Goal: Task Accomplishment & Management: Manage account settings

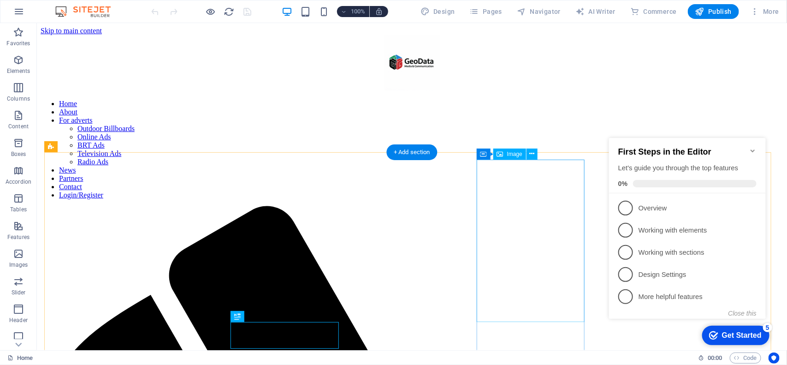
scroll to position [194, 0]
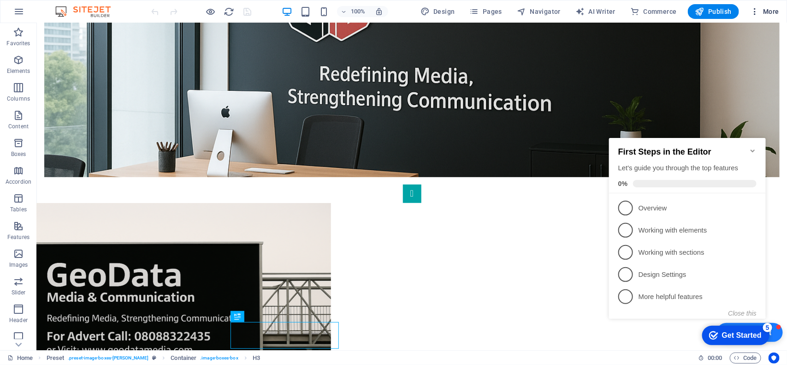
click at [767, 8] on span "More" at bounding box center [764, 11] width 29 height 9
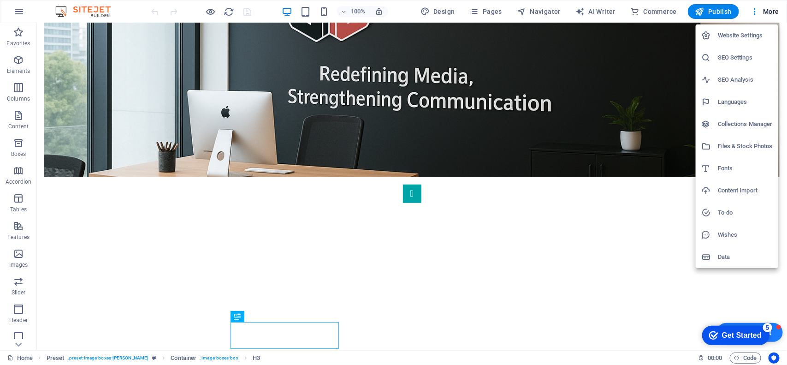
click at [731, 34] on h6 "Website Settings" at bounding box center [745, 35] width 55 height 11
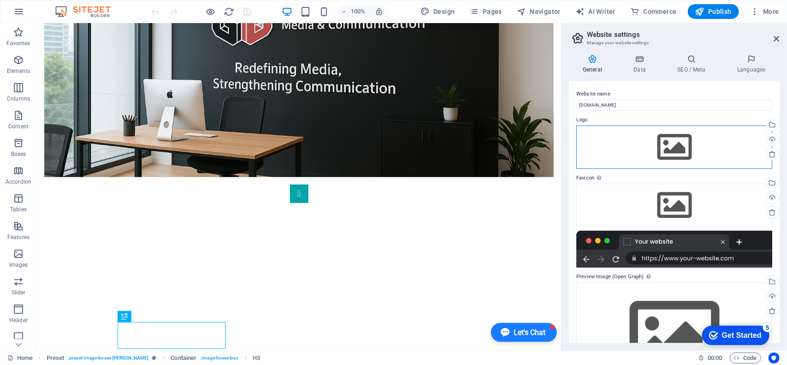
click at [646, 149] on div "Drag files here, click to choose files or select files from Files or our free s…" at bounding box center [674, 146] width 196 height 43
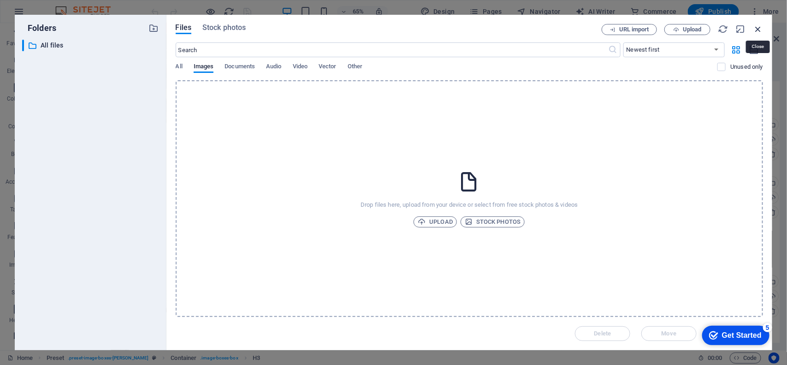
click at [757, 28] on icon "button" at bounding box center [758, 29] width 10 height 10
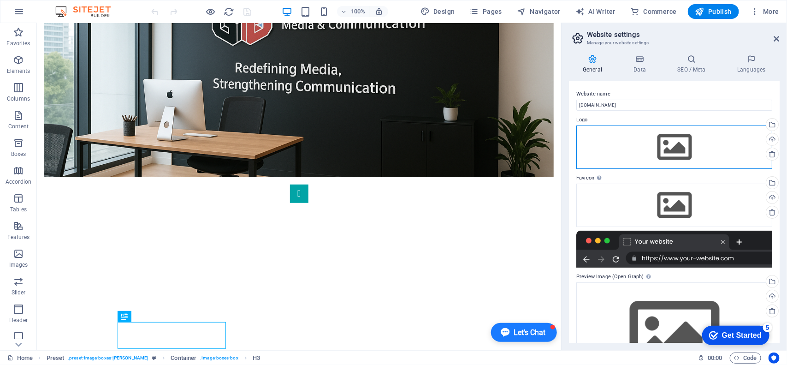
click at [676, 142] on div "Drag files here, click to choose files or select files from Files or our free s…" at bounding box center [674, 146] width 196 height 43
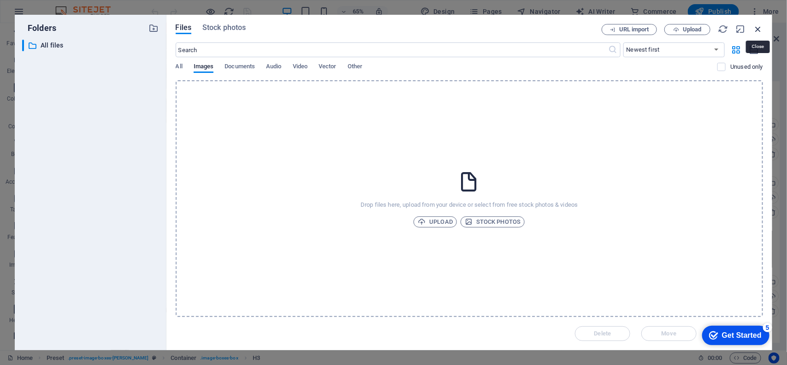
click at [754, 31] on icon "button" at bounding box center [758, 29] width 10 height 10
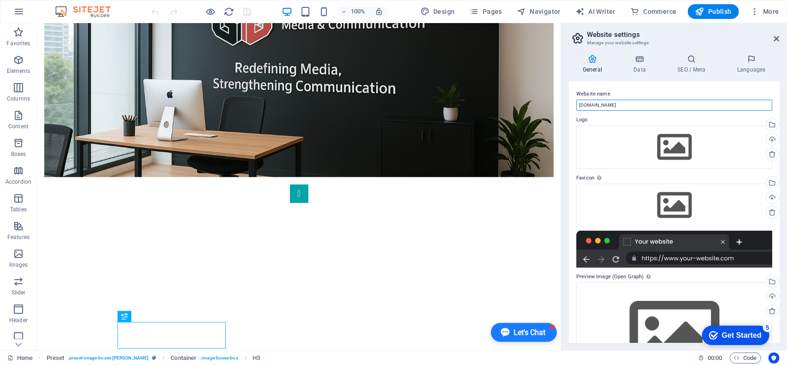
click at [630, 104] on input "[DOMAIN_NAME]" at bounding box center [674, 105] width 196 height 11
type input "g"
type input "Geodata Media and Communication"
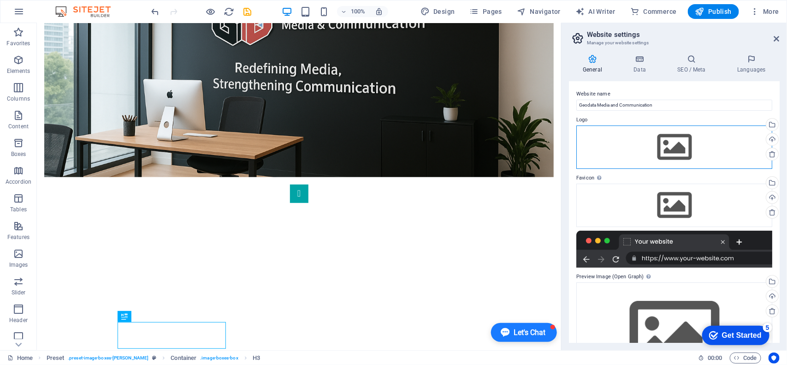
click at [669, 149] on div "Drag files here, click to choose files or select files from Files or our free s…" at bounding box center [674, 146] width 196 height 43
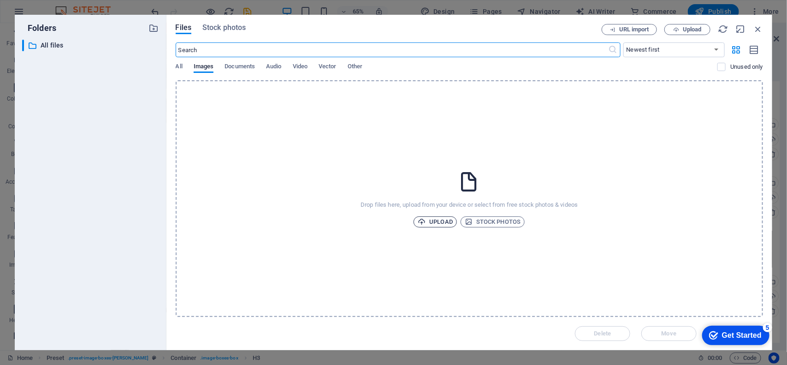
click at [431, 224] on span "Upload" at bounding box center [435, 221] width 35 height 11
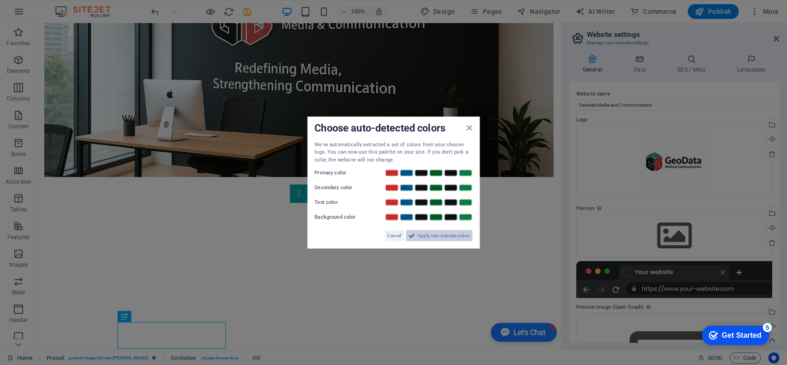
drag, startPoint x: 437, startPoint y: 236, endPoint x: 411, endPoint y: 209, distance: 37.8
click at [437, 236] on span "Apply new website colors" at bounding box center [444, 235] width 52 height 11
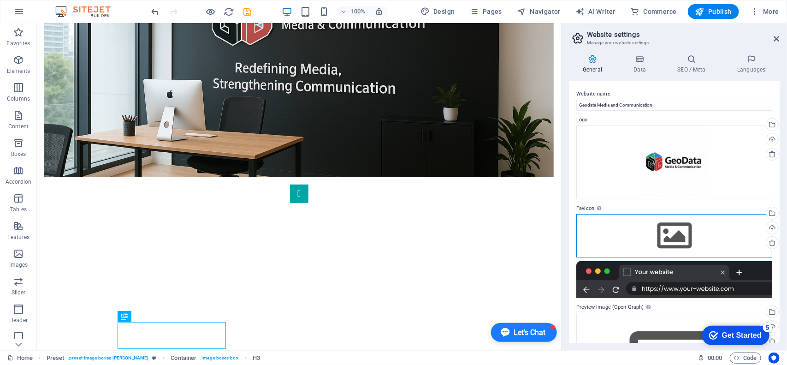
click at [678, 233] on div "Drag files here, click to choose files or select files from Files or our free s…" at bounding box center [674, 235] width 196 height 43
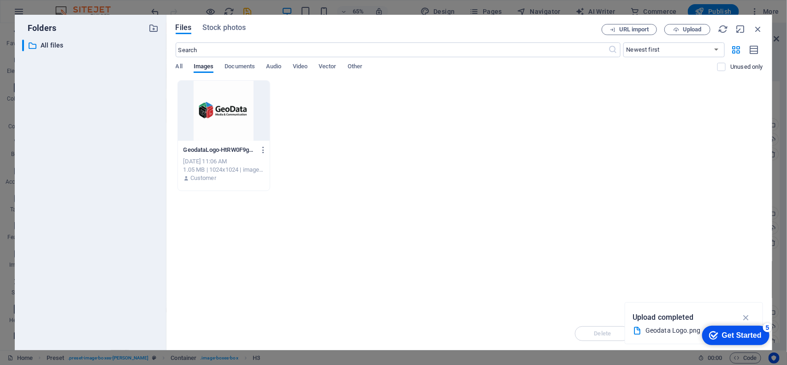
click at [220, 111] on div at bounding box center [224, 111] width 92 height 60
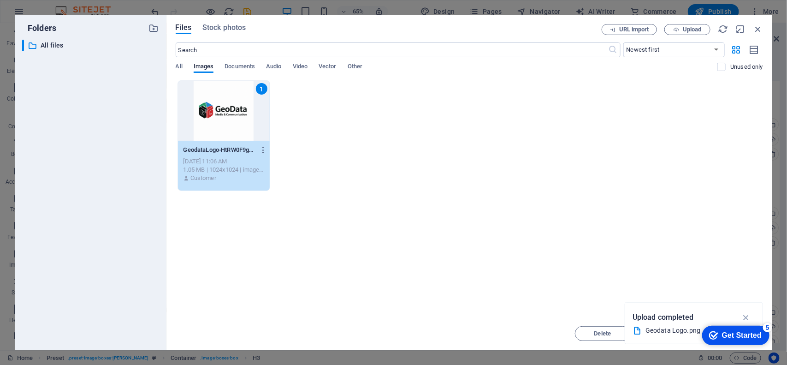
click at [220, 111] on div "1" at bounding box center [224, 111] width 92 height 60
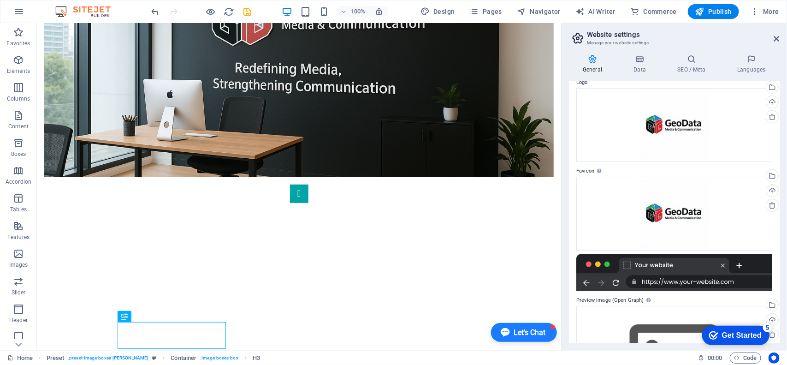
scroll to position [113, 0]
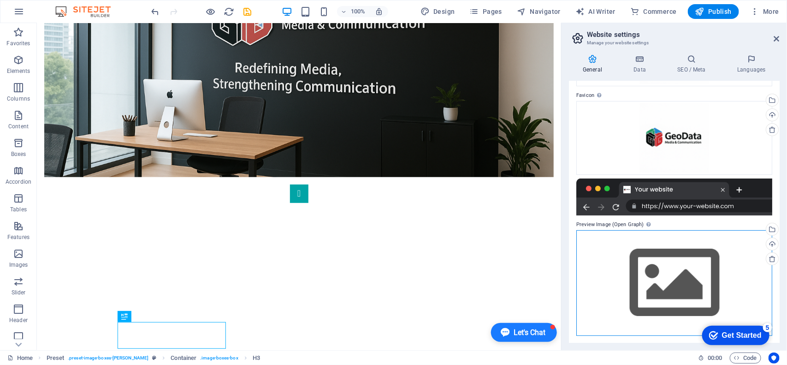
click at [690, 297] on div "Drag files here, click to choose files or select files from Files or our free s…" at bounding box center [674, 283] width 196 height 106
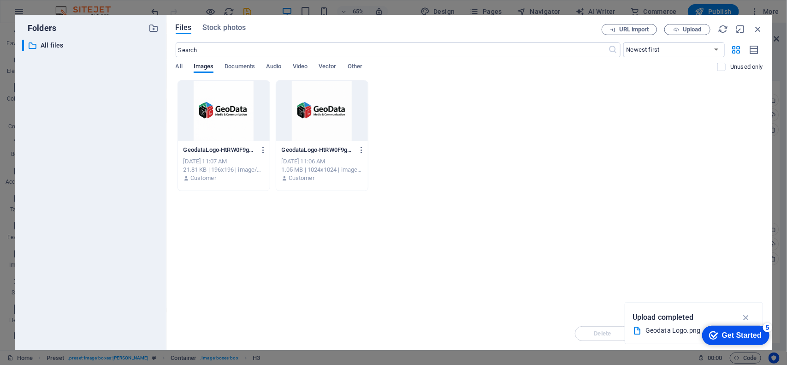
click at [231, 128] on div at bounding box center [224, 111] width 92 height 60
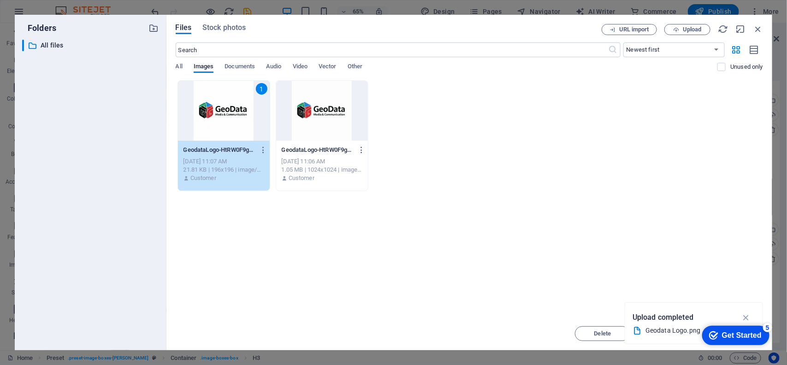
click at [231, 128] on div "1" at bounding box center [224, 111] width 92 height 60
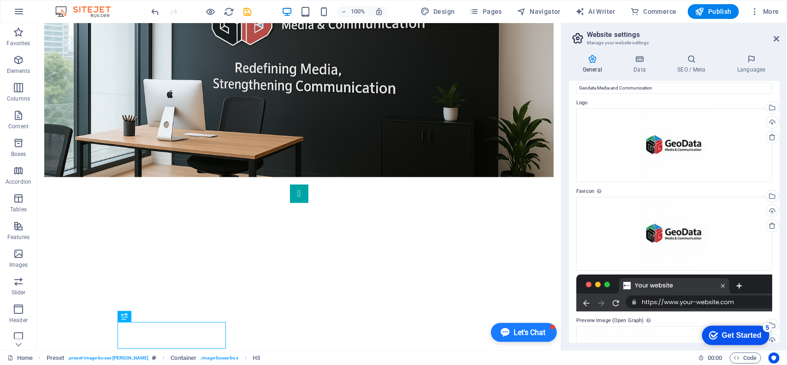
scroll to position [0, 0]
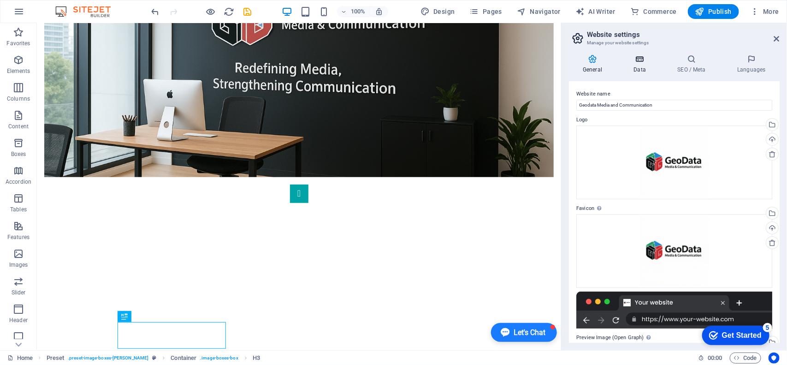
click at [643, 68] on h4 "Data" at bounding box center [642, 63] width 44 height 19
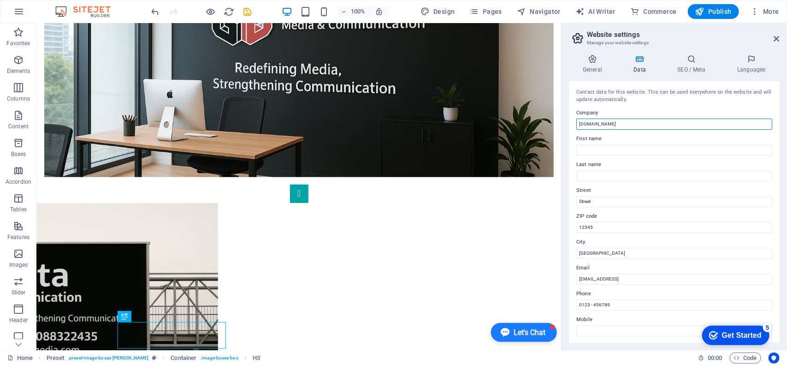
drag, startPoint x: 625, startPoint y: 123, endPoint x: 566, endPoint y: 128, distance: 59.2
click at [566, 128] on div "General Data SEO / Meta Languages Website name Geodata Media and Communication …" at bounding box center [675, 198] width 226 height 303
click at [589, 65] on h4 "General" at bounding box center [594, 63] width 51 height 19
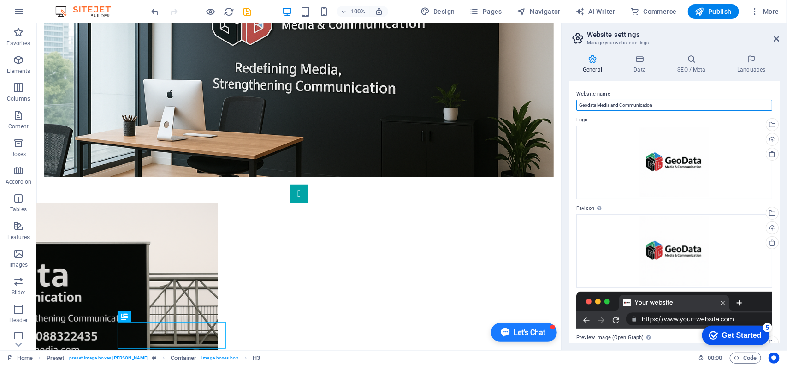
click at [605, 107] on input "Geodata Media and Communication" at bounding box center [674, 105] width 196 height 11
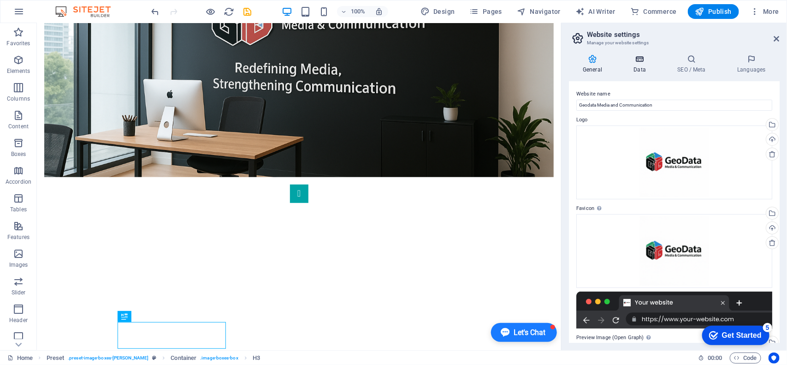
click at [642, 66] on h4 "Data" at bounding box center [642, 63] width 44 height 19
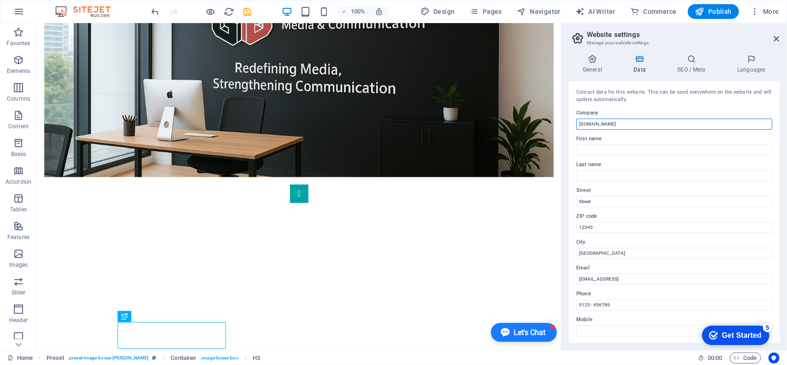
click at [621, 127] on input "[DOMAIN_NAME]" at bounding box center [674, 124] width 196 height 11
paste input "Geodata Media and Communication"
type input "Geodata Media and Communication"
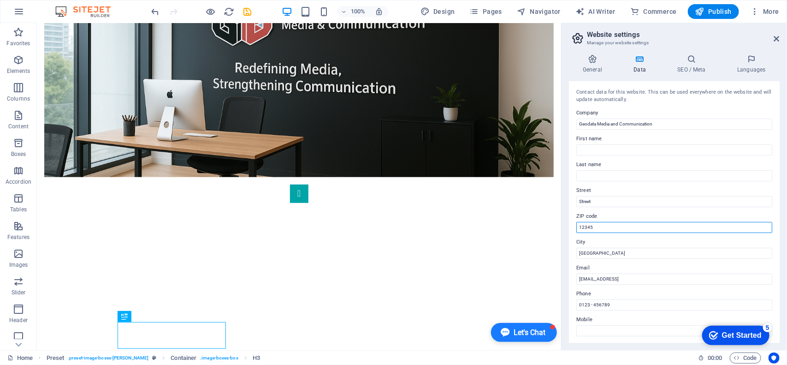
click at [596, 229] on input "12345" at bounding box center [674, 227] width 196 height 11
type input "1"
type input "+234"
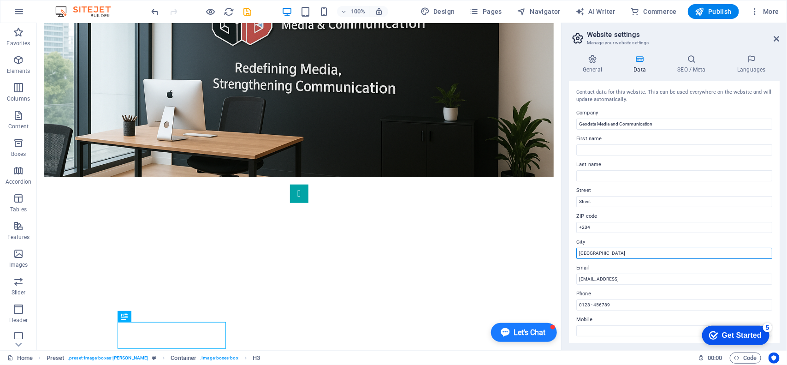
click at [595, 255] on input "[GEOGRAPHIC_DATA]" at bounding box center [674, 253] width 196 height 11
drag, startPoint x: 631, startPoint y: 277, endPoint x: 549, endPoint y: 258, distance: 84.3
type input "Plot 093, [GEOGRAPHIC_DATA], B10, Dakibiyu District FCt Abuja"
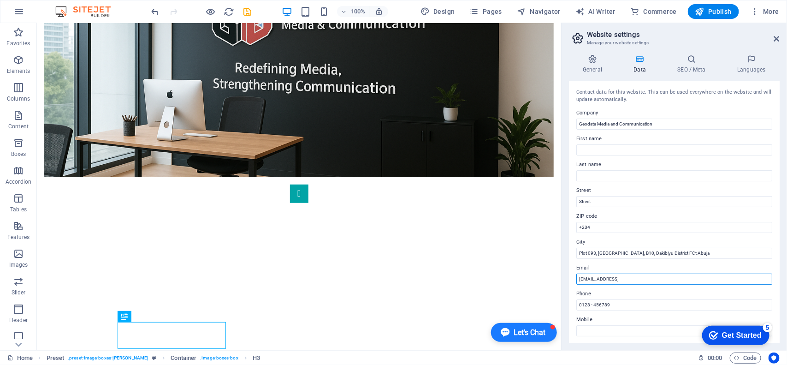
click at [711, 279] on input "[EMAIL_ADDRESS]" at bounding box center [674, 278] width 196 height 11
type input "1"
type input "[EMAIL_ADDRESS][DOMAIN_NAME]"
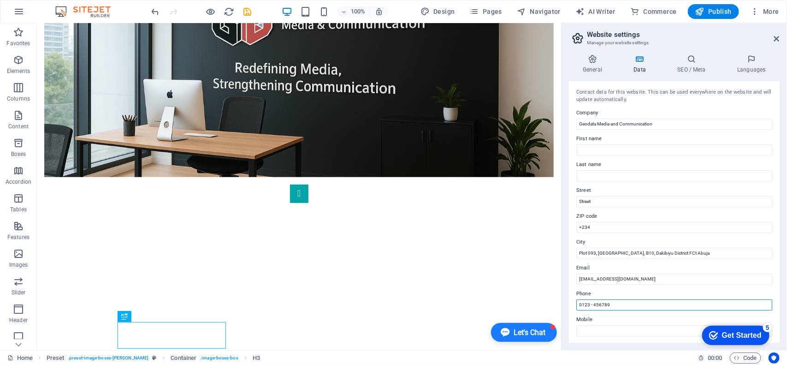
click at [660, 299] on input "0123 - 456789" at bounding box center [674, 304] width 196 height 11
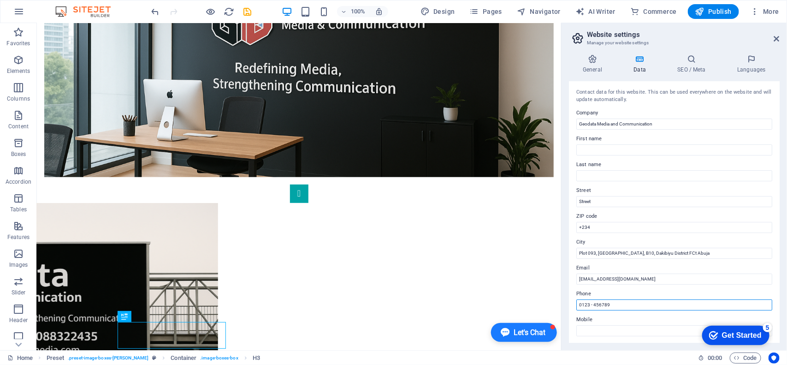
drag, startPoint x: 662, startPoint y: 328, endPoint x: 558, endPoint y: 307, distance: 105.9
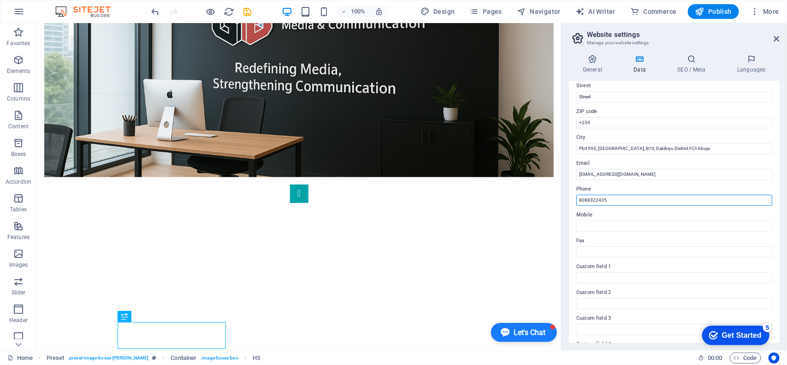
scroll to position [120, 0]
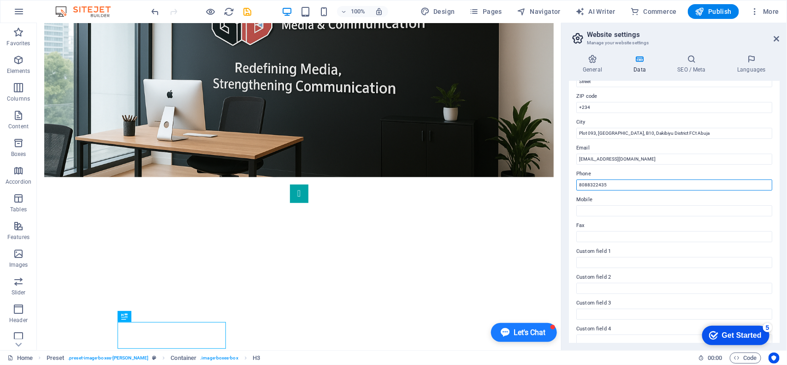
click at [613, 186] on input "8088322435" at bounding box center [674, 184] width 196 height 11
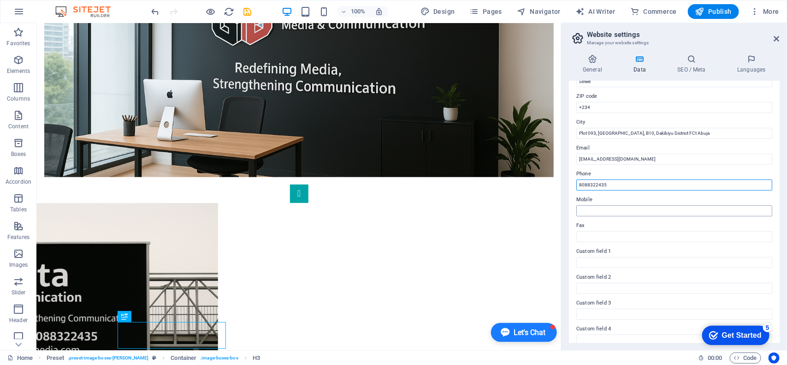
type input "8088322435"
click at [593, 210] on input "Mobile" at bounding box center [674, 210] width 196 height 11
paste input "8088322435"
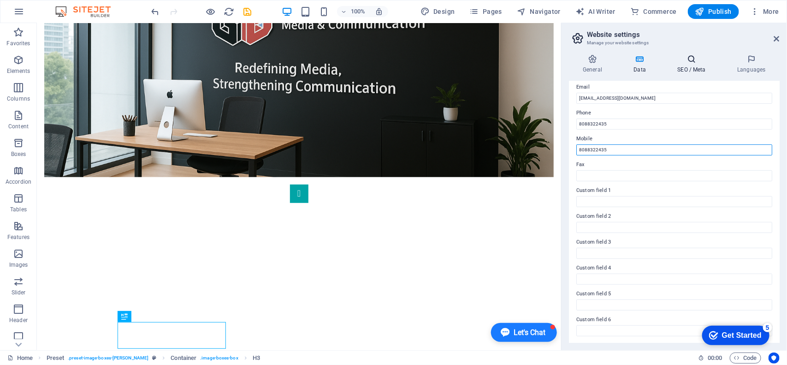
type input "8088322435"
click at [690, 64] on h4 "SEO / Meta" at bounding box center [694, 63] width 60 height 19
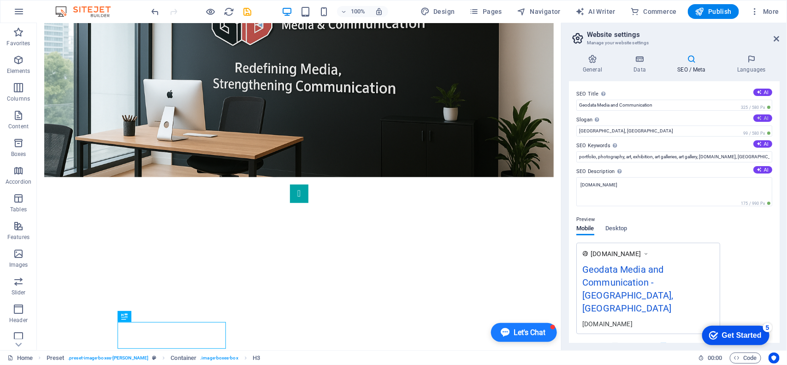
click at [759, 115] on icon at bounding box center [759, 117] width 5 height 5
type input "Empowering Communication Through Innovative Media"
click at [764, 144] on button "AI" at bounding box center [763, 143] width 19 height 7
type input "Geodata Media, communication strategies, innovative media solutions, advanced t…"
click at [763, 170] on button "AI" at bounding box center [763, 169] width 19 height 7
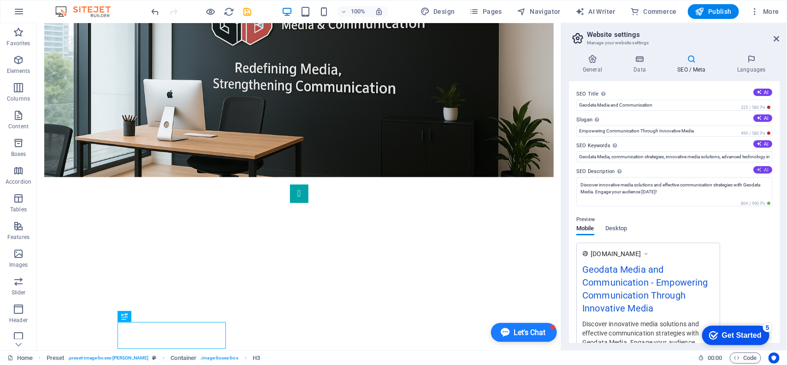
click at [763, 170] on button "AI" at bounding box center [763, 169] width 19 height 7
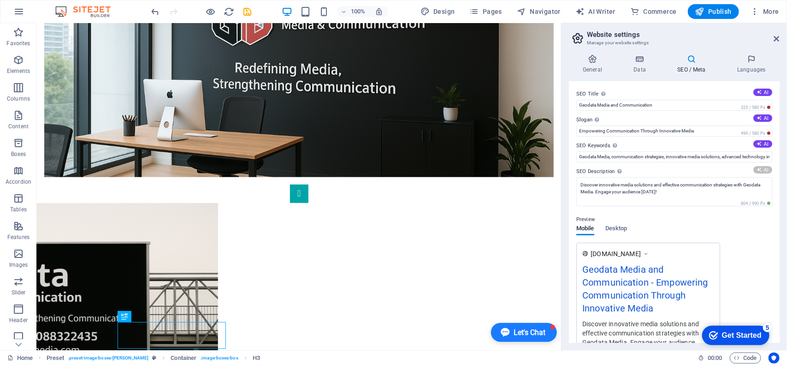
type textarea "Unlock innovative media solutions with Geodata Media & Communication. Enhance e…"
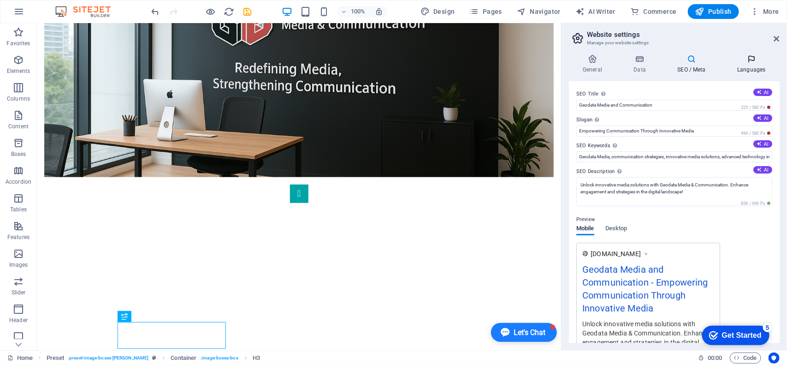
click at [753, 65] on h4 "Languages" at bounding box center [752, 63] width 56 height 19
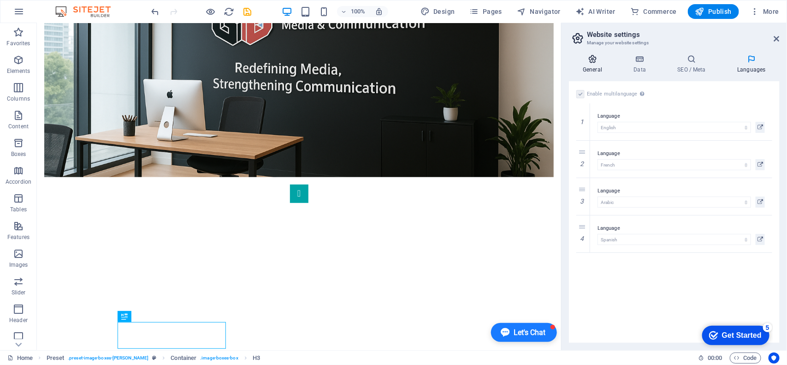
click at [595, 60] on icon at bounding box center [592, 58] width 47 height 9
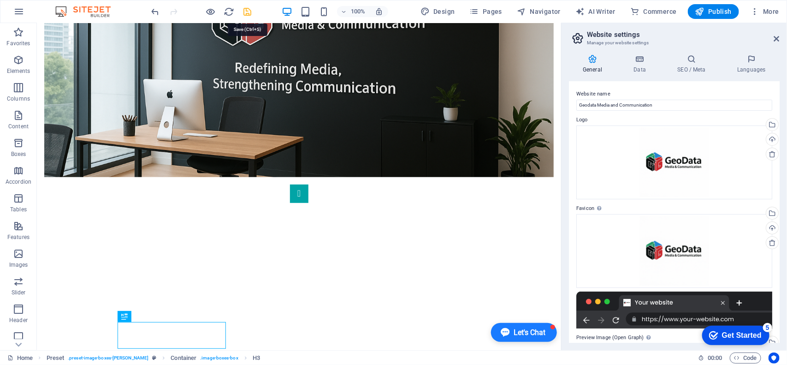
click at [243, 11] on icon "save" at bounding box center [248, 11] width 11 height 11
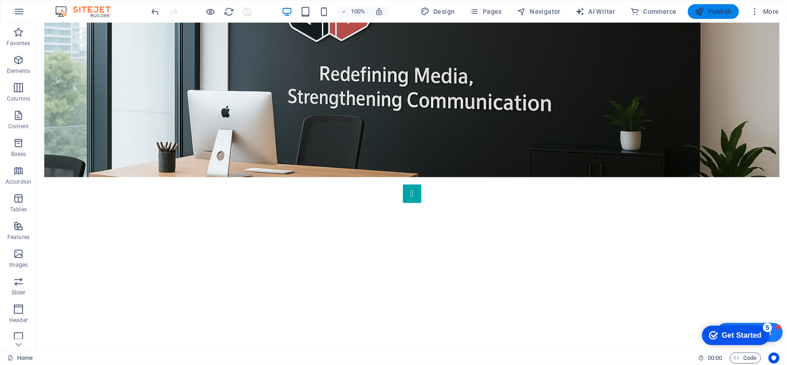
click at [711, 15] on span "Publish" at bounding box center [713, 11] width 36 height 9
